Goal: Transaction & Acquisition: Purchase product/service

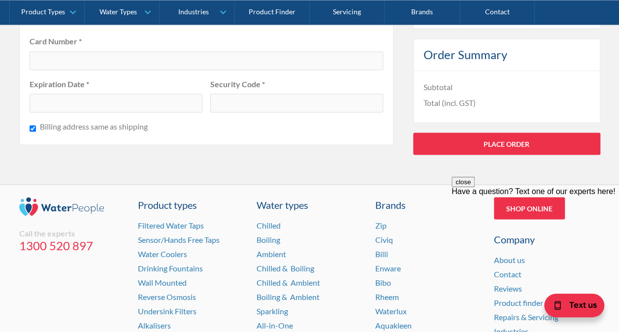
scroll to position [975, 0]
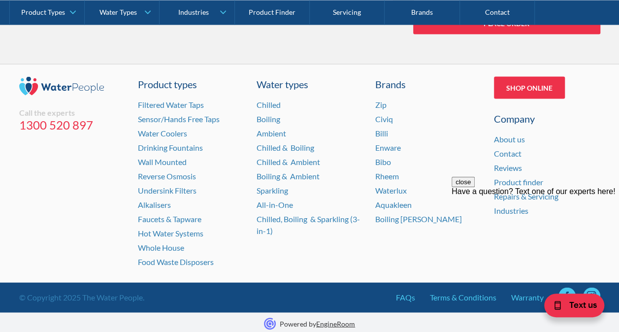
drag, startPoint x: 624, startPoint y: 35, endPoint x: 166, endPoint y: 96, distance: 462.1
click at [160, 147] on link "Drinking Fountains" at bounding box center [170, 147] width 65 height 9
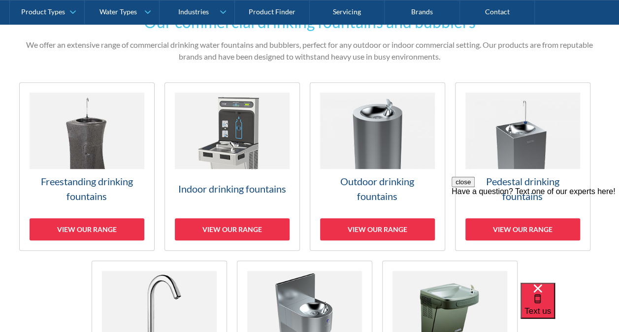
scroll to position [233, 0]
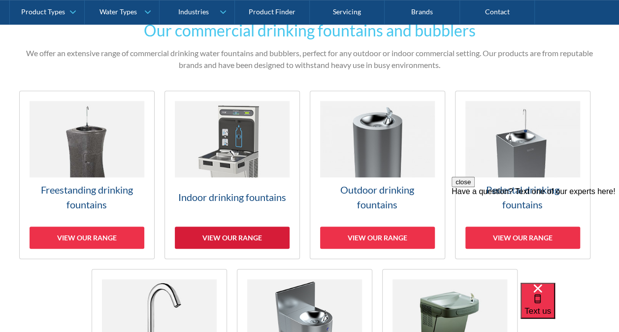
click at [240, 231] on div "View our range" at bounding box center [232, 238] width 115 height 22
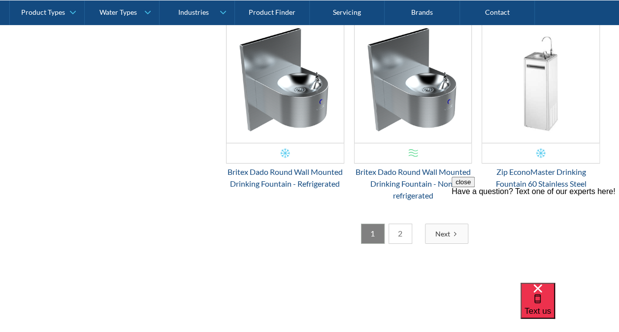
scroll to position [1712, 0]
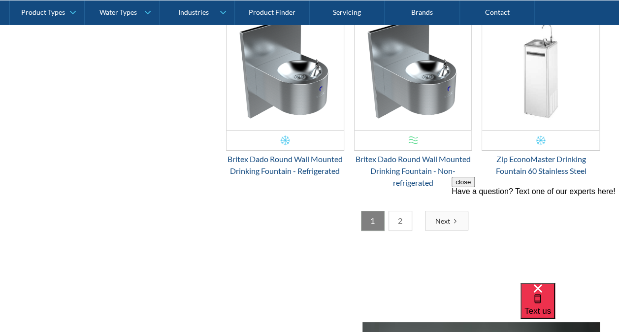
click at [399, 214] on link "2" at bounding box center [401, 221] width 24 height 20
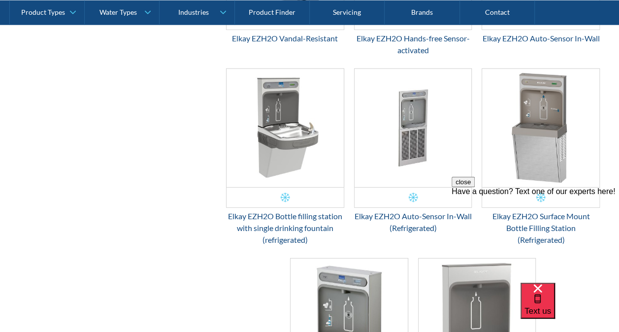
scroll to position [1256, 0]
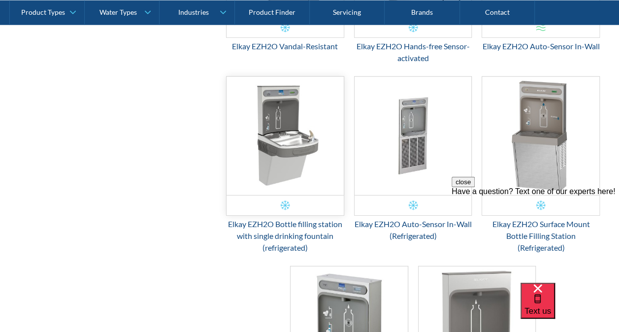
click at [268, 184] on img "Email Form 3" at bounding box center [285, 136] width 117 height 118
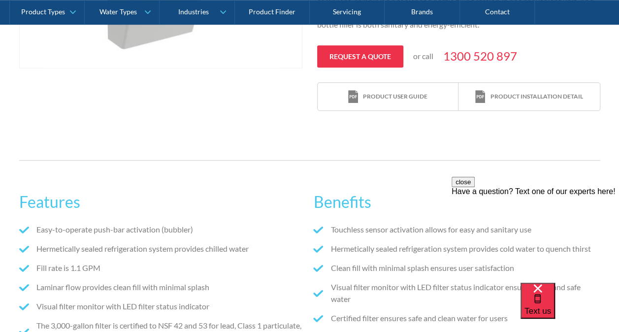
scroll to position [397, 0]
